Goal: Check status: Check status

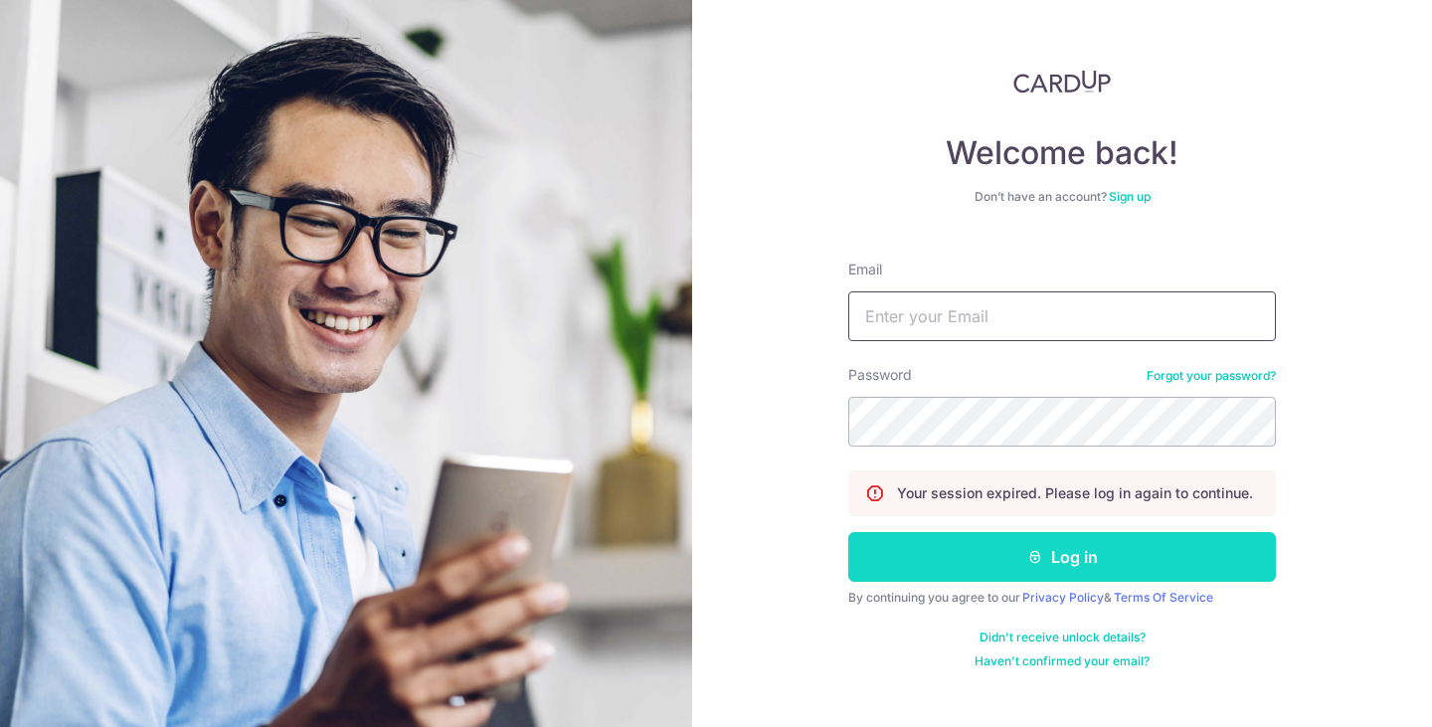
type input "[EMAIL_ADDRESS][DOMAIN_NAME]"
click at [1084, 543] on button "Log in" at bounding box center [1063, 557] width 428 height 50
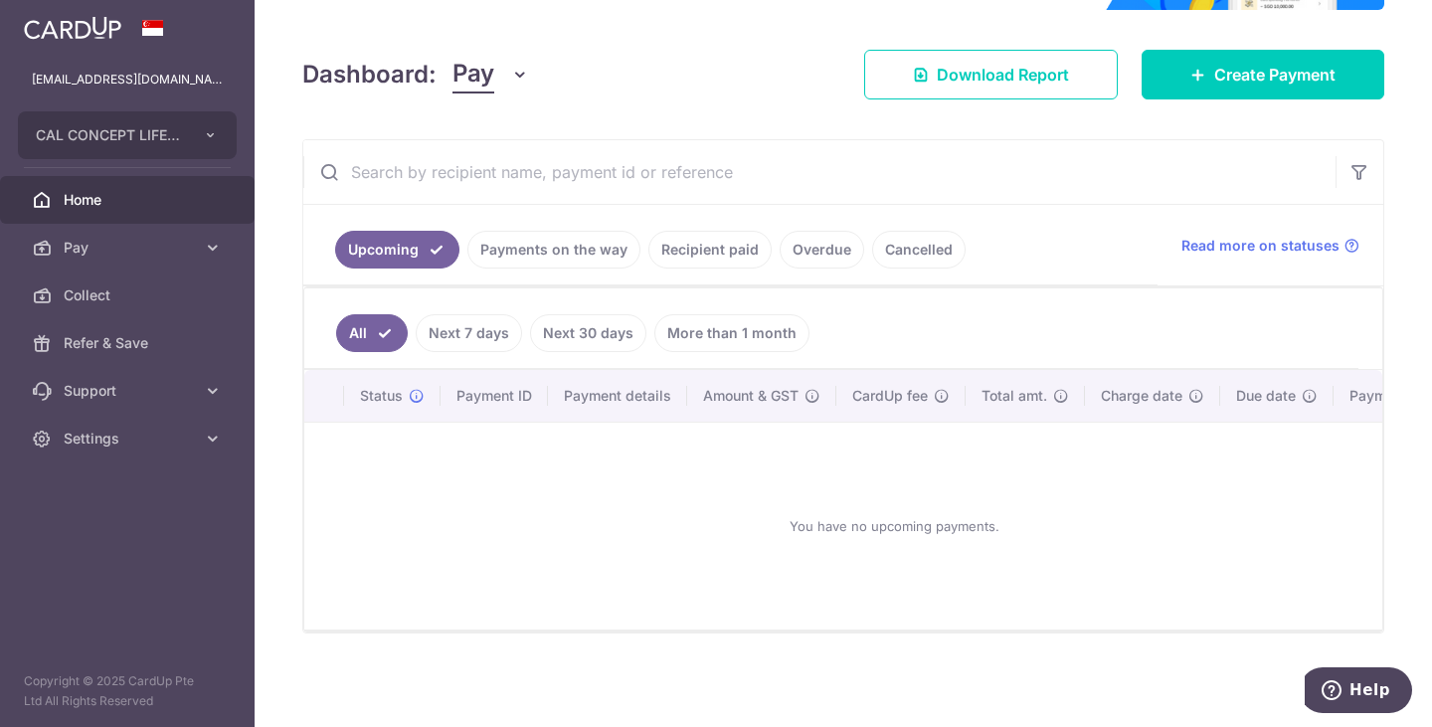
click at [518, 231] on link "Payments on the way" at bounding box center [554, 250] width 173 height 38
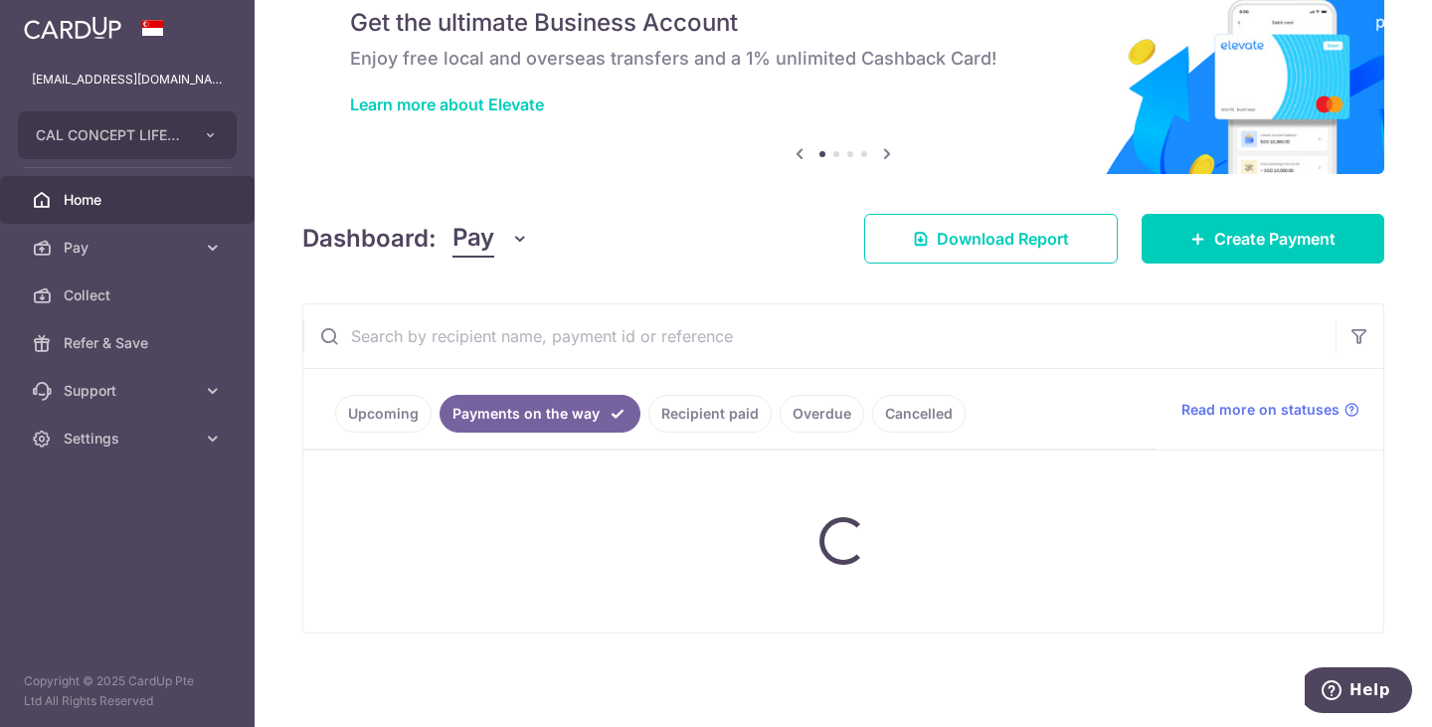
scroll to position [35, 0]
